Goal: Find specific page/section: Find specific page/section

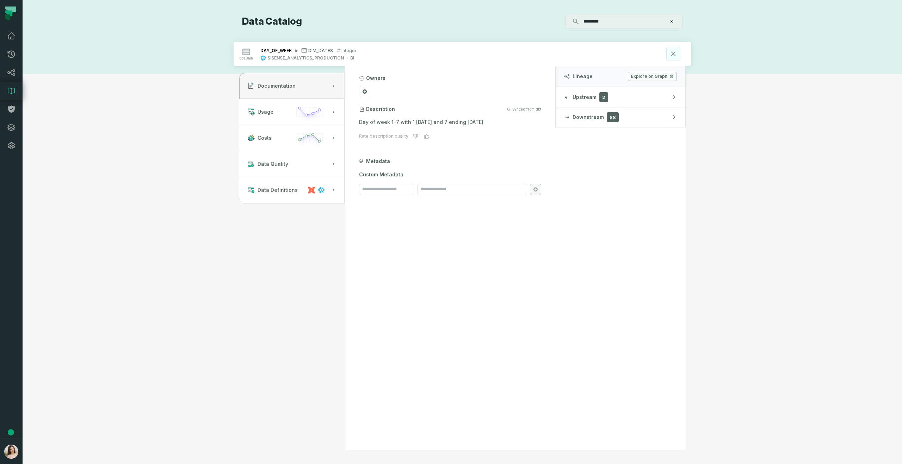
click at [671, 50] on icon at bounding box center [674, 54] width 8 height 8
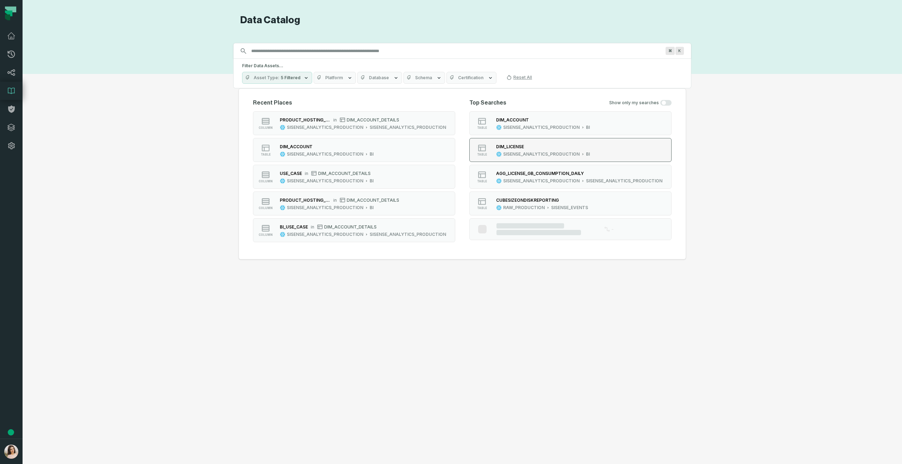
click at [519, 152] on div "SISENSE_ANALYTICS_PRODUCTION" at bounding box center [541, 155] width 76 height 6
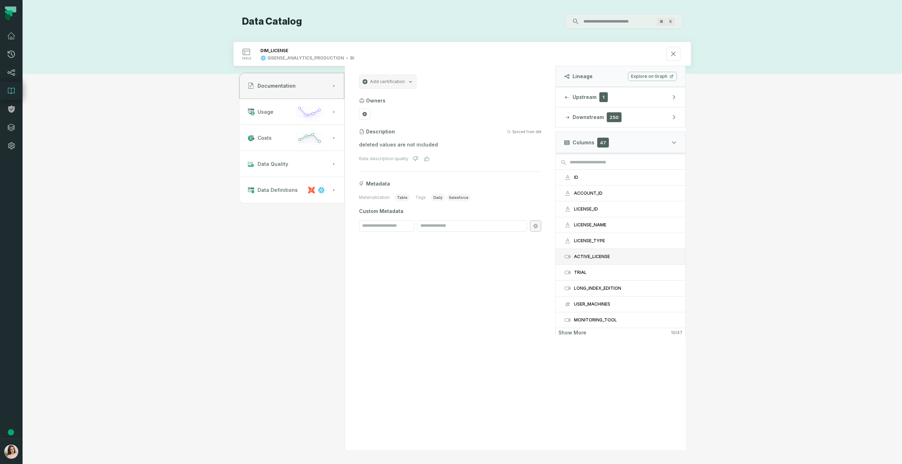
click at [604, 257] on div "ACTIVE_LICENSE" at bounding box center [625, 257] width 103 height 6
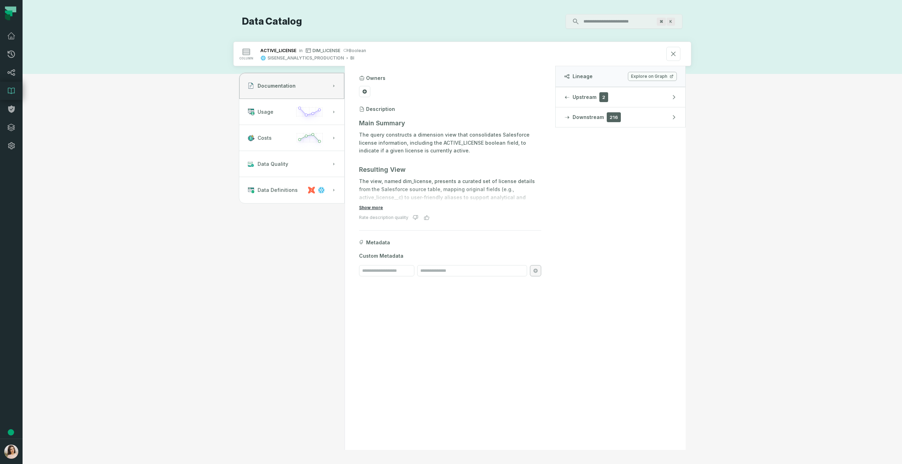
click at [368, 210] on button "Show more" at bounding box center [371, 208] width 24 height 6
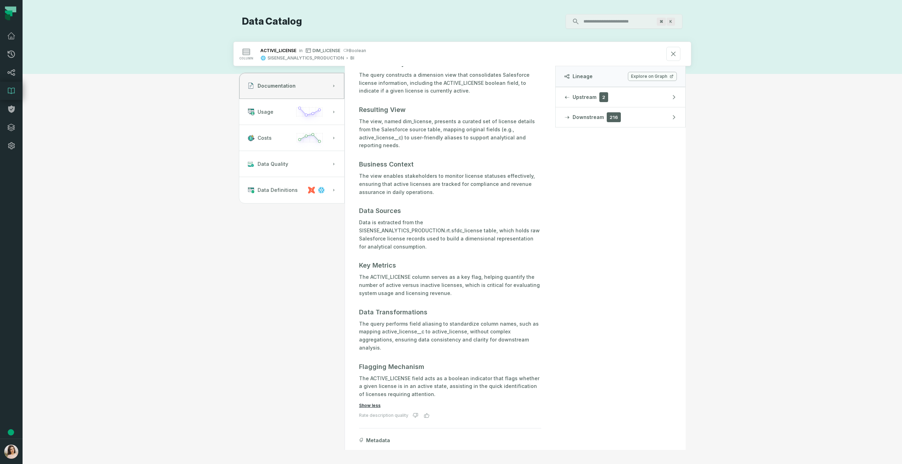
scroll to position [62, 0]
